Goal: Transaction & Acquisition: Download file/media

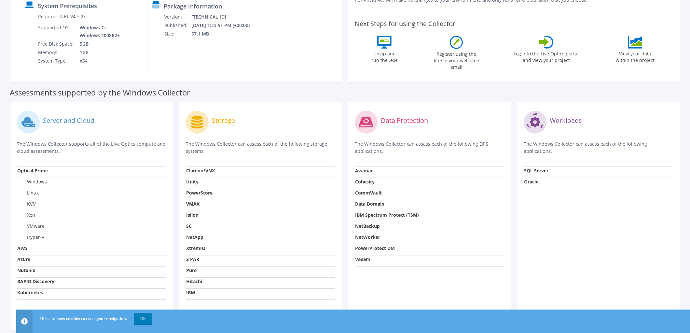
scroll to position [135, 0]
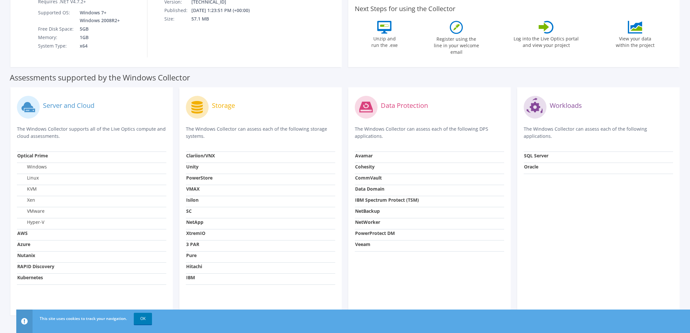
click at [196, 166] on strong "Unity" at bounding box center [192, 166] width 12 height 6
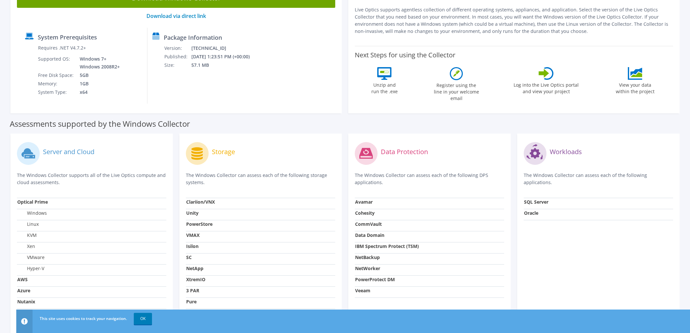
scroll to position [150, 0]
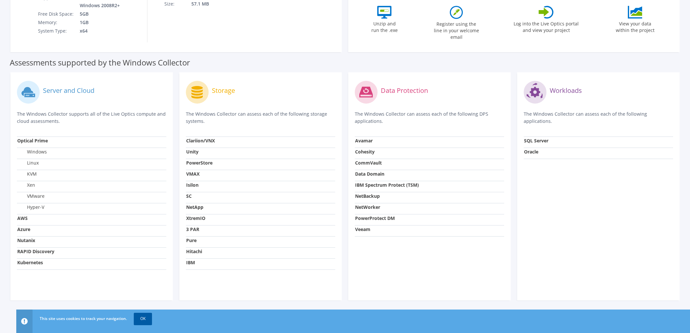
click at [144, 321] on link "OK" at bounding box center [143, 319] width 18 height 12
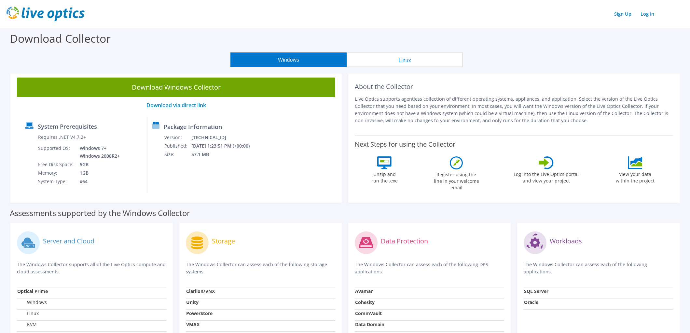
click at [405, 60] on button "Linux" at bounding box center [405, 59] width 116 height 15
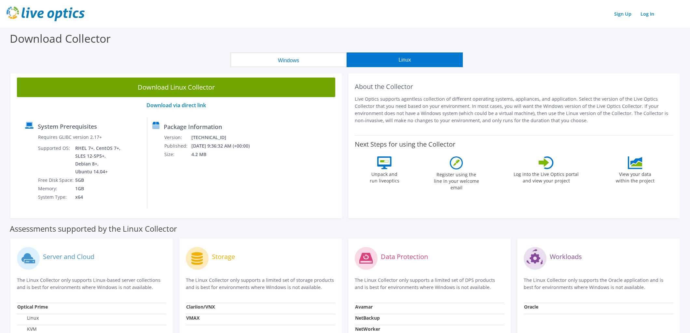
click at [296, 63] on button "Windows" at bounding box center [289, 59] width 116 height 15
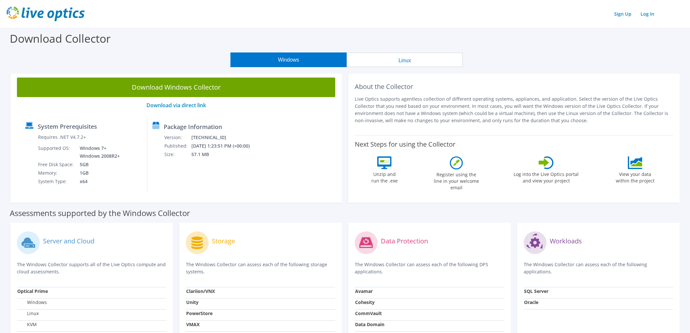
click at [390, 59] on button "Linux" at bounding box center [405, 59] width 116 height 15
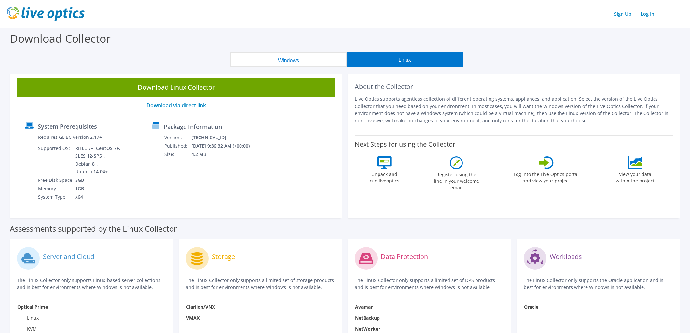
click at [299, 65] on button "Windows" at bounding box center [289, 59] width 116 height 15
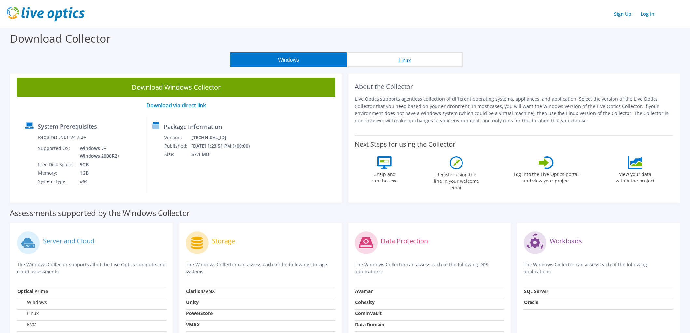
click at [400, 59] on button "Linux" at bounding box center [405, 59] width 116 height 15
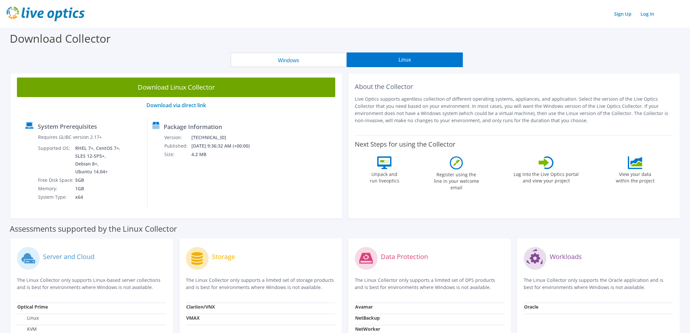
click at [284, 61] on button "Windows" at bounding box center [289, 59] width 116 height 15
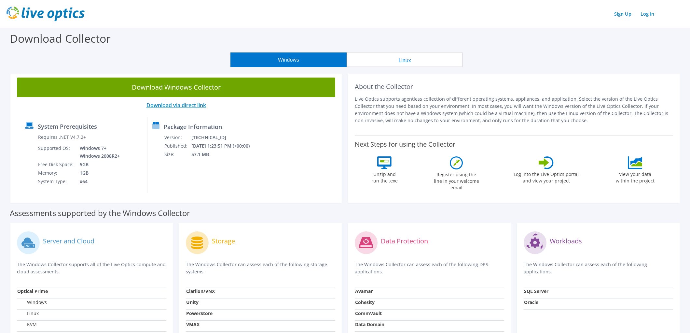
click at [183, 106] on link "Download via direct link" at bounding box center [177, 105] width 60 height 7
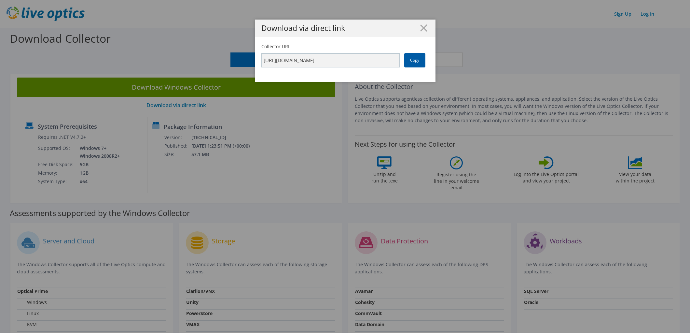
click at [417, 62] on link "Copy" at bounding box center [414, 60] width 21 height 14
click at [177, 88] on div "Download via direct link Collector URL https://app.liveoptics.com/collector/dir…" at bounding box center [345, 167] width 690 height 294
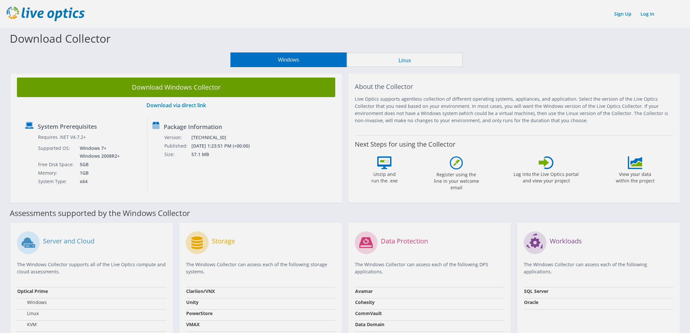
click at [178, 86] on body "Sign Up Log In Download Collector Windows Linux Download Windows Collector Down…" at bounding box center [345, 166] width 690 height 333
